Goal: Task Accomplishment & Management: Manage account settings

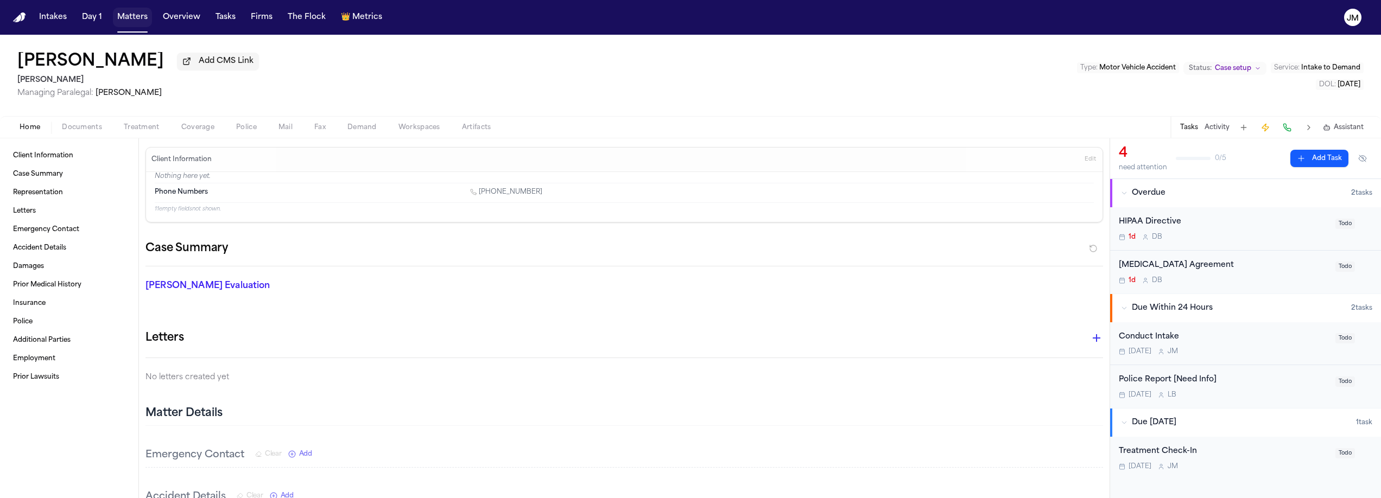
click at [136, 20] on button "Matters" at bounding box center [132, 18] width 39 height 20
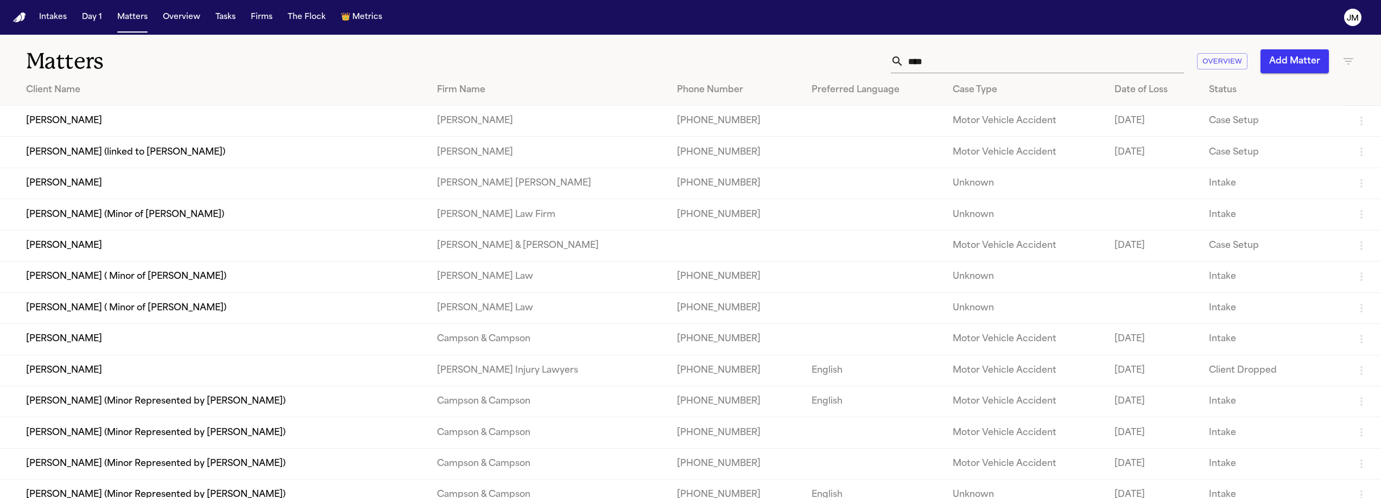
click at [946, 64] on input "****" at bounding box center [1044, 61] width 280 height 24
click at [71, 350] on td "[PERSON_NAME]" at bounding box center [214, 339] width 428 height 31
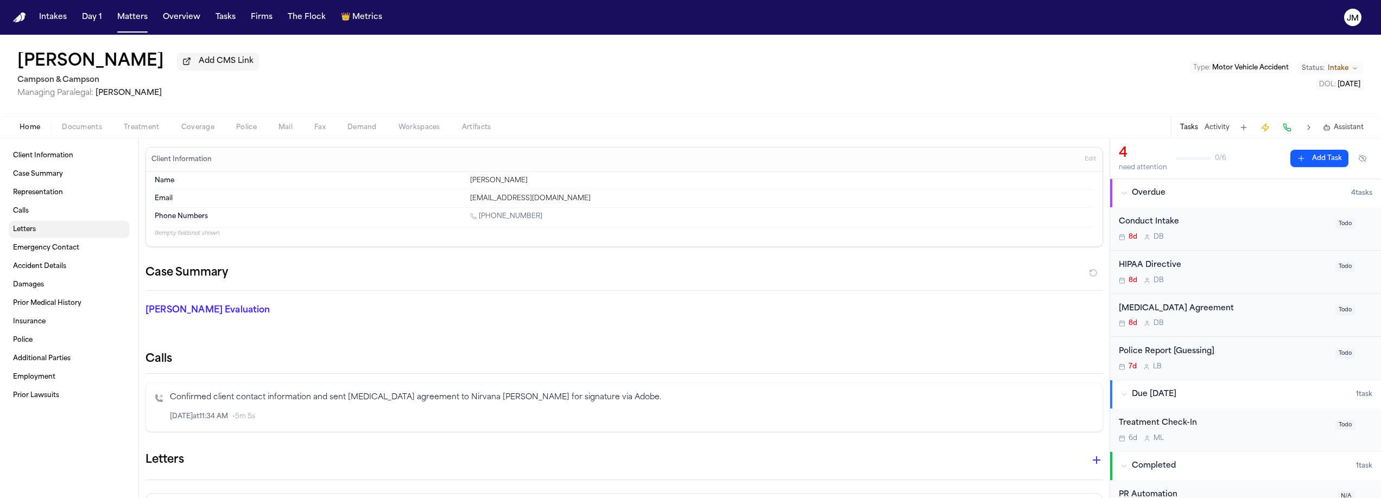
click at [52, 229] on link "Letters" at bounding box center [69, 229] width 121 height 17
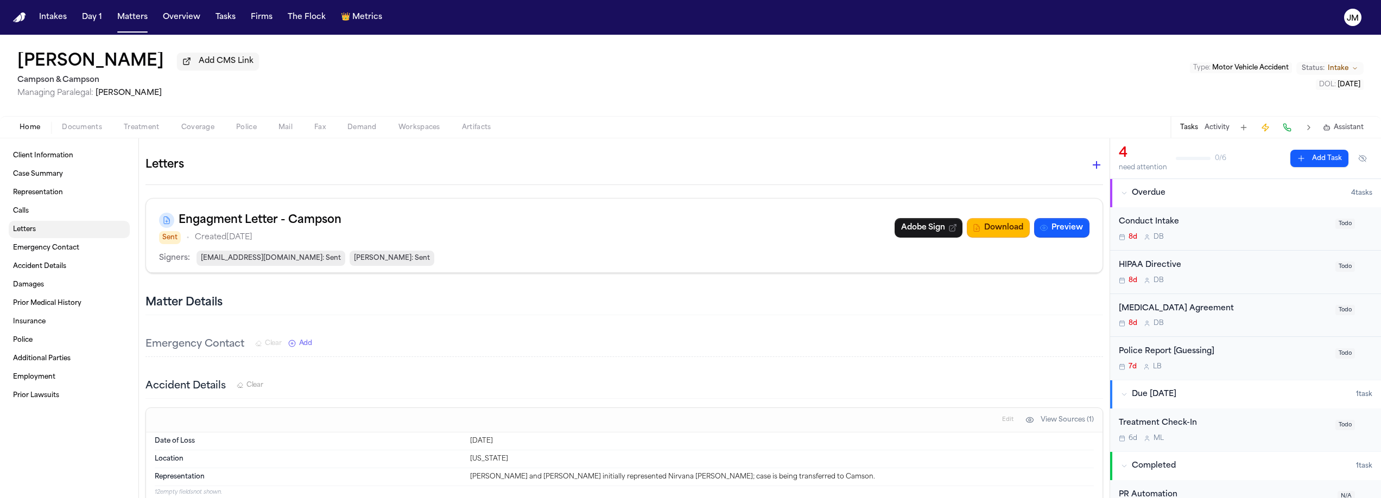
scroll to position [296, 0]
click at [1090, 166] on icon "button" at bounding box center [1096, 163] width 13 height 13
